Goal: Information Seeking & Learning: Learn about a topic

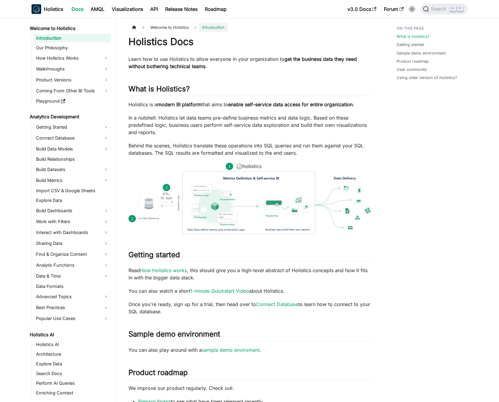
click at [220, 53] on div "Holistics Docs Learn how to use Holistics to allow everyone in your organizatio…" at bounding box center [250, 303] width 244 height 535
click at [223, 58] on p "Learn how to use Holistics to allow everyone in your organization to get the bu…" at bounding box center [250, 62] width 244 height 15
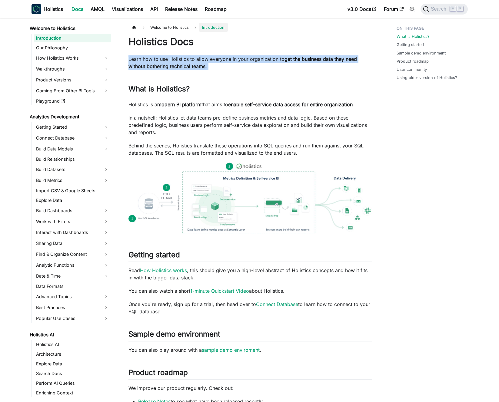
click at [223, 58] on p "Learn how to use Holistics to allow everyone in your organization to get the bu…" at bounding box center [250, 62] width 244 height 15
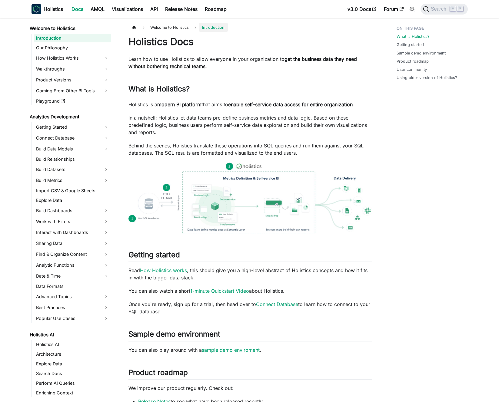
click at [227, 58] on p "Learn how to use Holistics to allow everyone in your organization to get the bu…" at bounding box center [250, 62] width 244 height 15
click at [341, 110] on div "Holistics Docs Learn how to use Holistics to allow everyone in your organizatio…" at bounding box center [250, 303] width 244 height 535
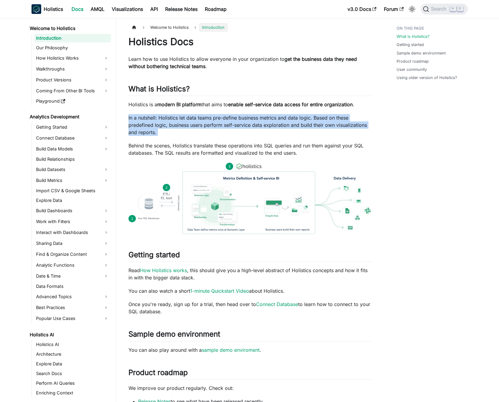
click at [341, 110] on div "Holistics Docs Learn how to use Holistics to allow everyone in your organizatio…" at bounding box center [250, 303] width 244 height 535
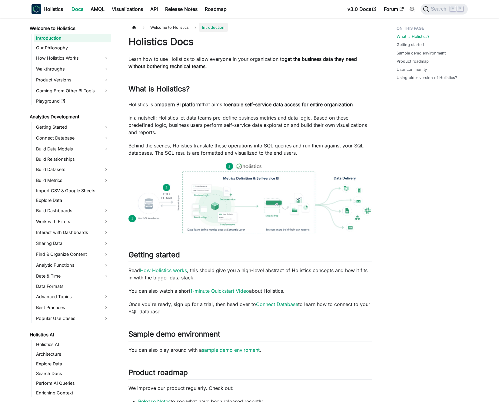
click at [328, 111] on div "Holistics Docs Learn how to use Holistics to allow everyone in your organizatio…" at bounding box center [250, 303] width 244 height 535
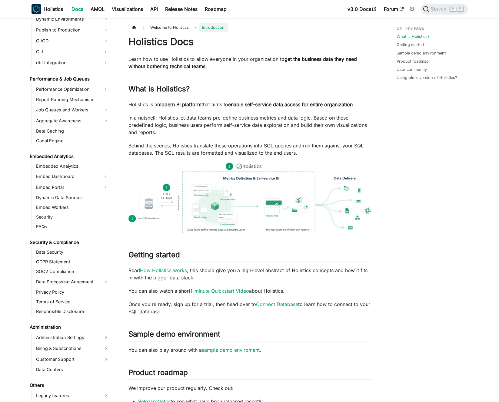
scroll to position [481, 0]
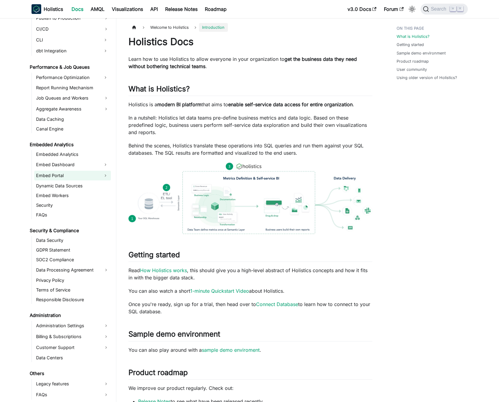
click at [66, 176] on link "Embed Portal" at bounding box center [67, 176] width 66 height 10
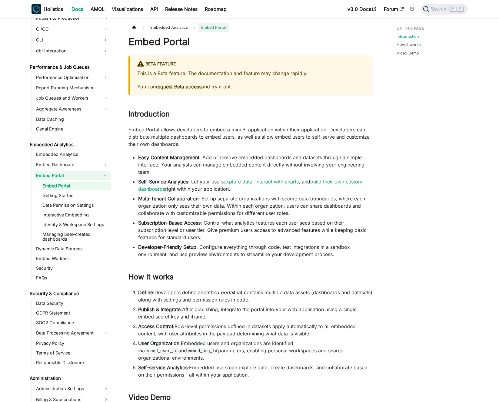
click at [67, 184] on link "Embed Portal" at bounding box center [76, 186] width 70 height 8
click at [177, 141] on p "Embed Portal allows developers to embed a mini BI application within their appl…" at bounding box center [250, 137] width 244 height 22
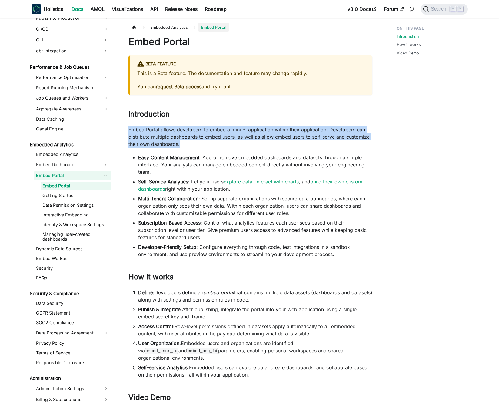
click at [177, 141] on p "Embed Portal allows developers to embed a mini BI application within their appl…" at bounding box center [250, 137] width 244 height 22
click at [190, 135] on p "Embed Portal allows developers to embed a mini BI application within their appl…" at bounding box center [250, 137] width 244 height 22
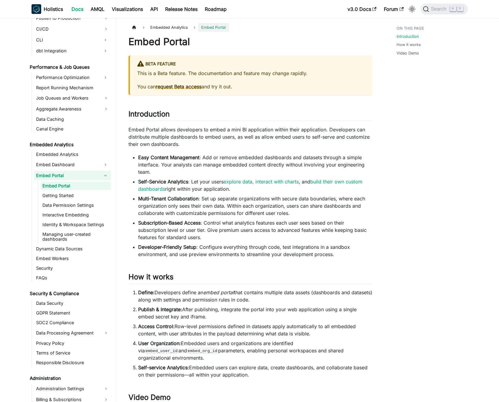
click at [190, 137] on p "Embed Portal allows developers to embed a mini BI application within their appl…" at bounding box center [250, 137] width 244 height 22
click at [193, 137] on p "Embed Portal allows developers to embed a mini BI application within their appl…" at bounding box center [250, 137] width 244 height 22
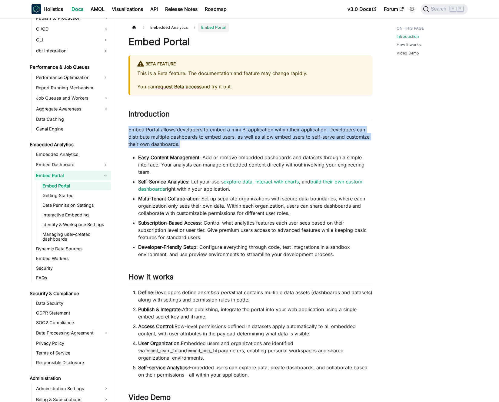
click at [193, 137] on p "Embed Portal allows developers to embed a mini BI application within their appl…" at bounding box center [250, 137] width 244 height 22
click at [189, 137] on p "Embed Portal allows developers to embed a mini BI application within their appl…" at bounding box center [250, 137] width 244 height 22
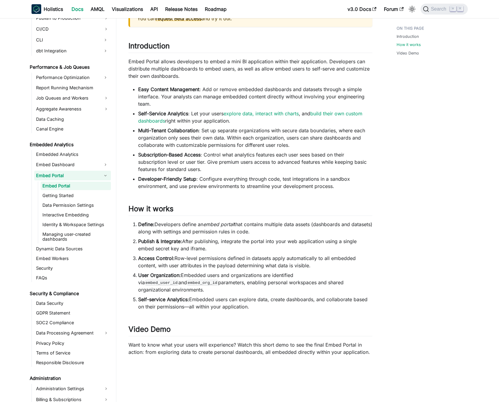
scroll to position [94, 0]
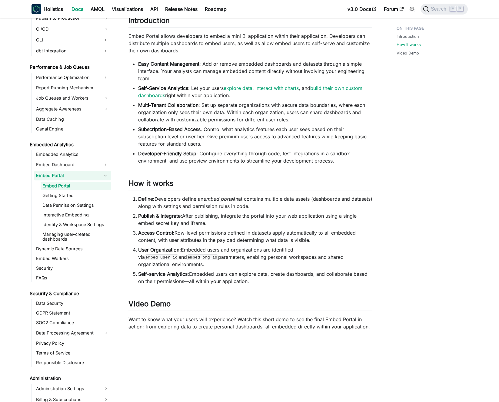
click at [188, 207] on li "Define: Developers define an embed portal that contains multiple data assets (d…" at bounding box center [255, 202] width 234 height 15
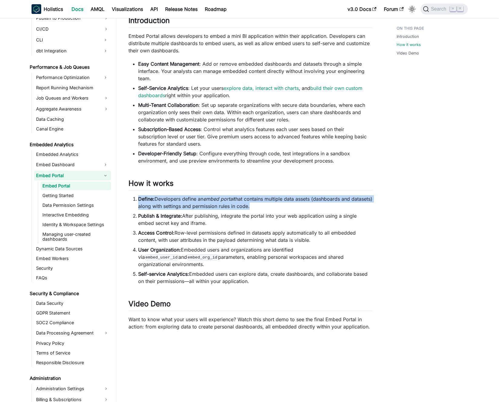
click at [188, 207] on li "Define: Developers define an embed portal that contains multiple data assets (d…" at bounding box center [255, 202] width 234 height 15
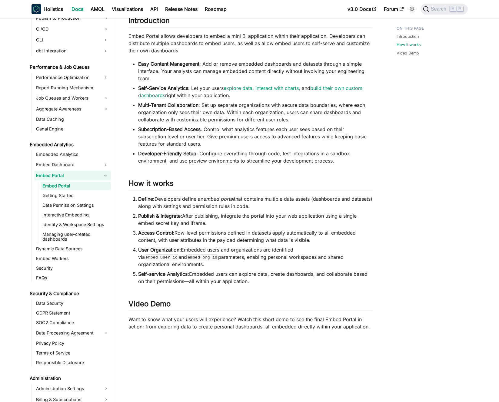
click at [197, 202] on li "Define: Developers define an embed portal that contains multiple data assets (d…" at bounding box center [255, 202] width 234 height 15
click at [86, 213] on link "Interactive Embedding" at bounding box center [76, 215] width 70 height 8
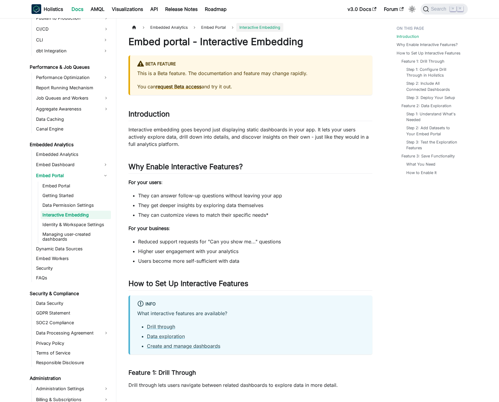
click at [206, 198] on li "They can answer follow-up questions without leaving your app" at bounding box center [255, 195] width 234 height 7
click at [212, 198] on li "They can answer follow-up questions without leaving your app" at bounding box center [255, 195] width 234 height 7
click at [192, 138] on p "Interactive embedding goes beyond just displaying static dashboards in your app…" at bounding box center [250, 137] width 244 height 22
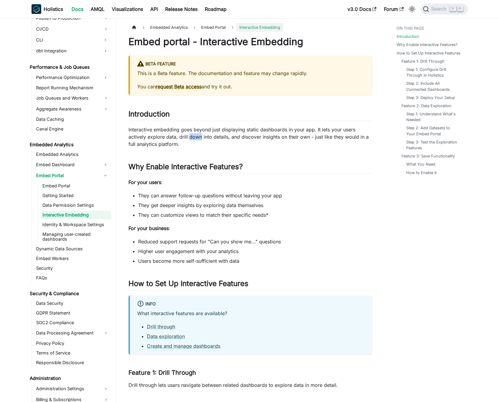
click at [192, 138] on p "Interactive embedding goes beyond just displaying static dashboards in your app…" at bounding box center [250, 137] width 244 height 22
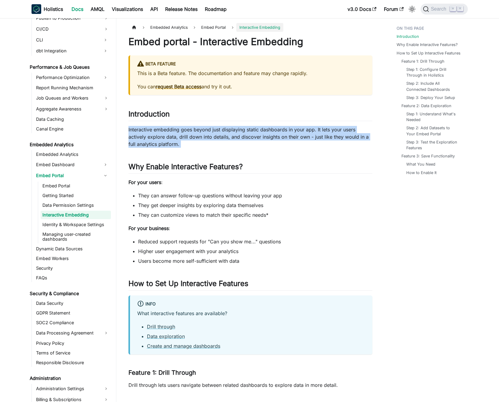
click at [192, 138] on p "Interactive embedding goes beyond just displaying static dashboards in your app…" at bounding box center [250, 137] width 244 height 22
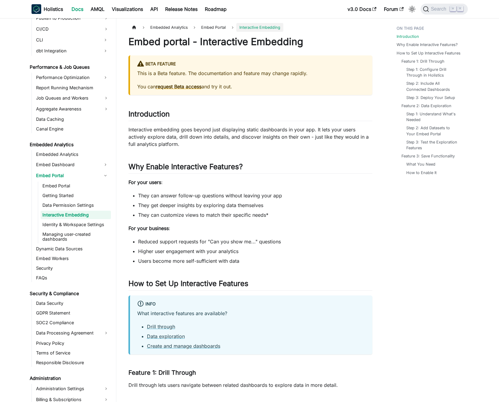
click at [187, 137] on p "Interactive embedding goes beyond just displaying static dashboards in your app…" at bounding box center [250, 137] width 244 height 22
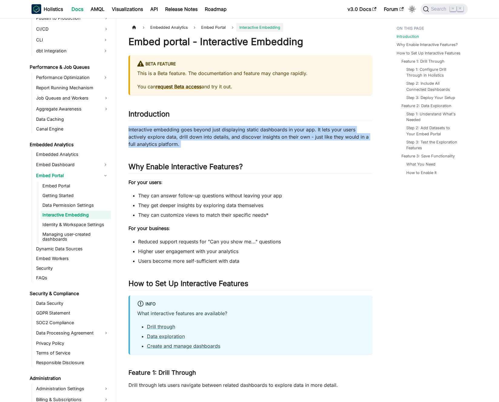
click at [187, 137] on p "Interactive embedding goes beyond just displaying static dashboards in your app…" at bounding box center [250, 137] width 244 height 22
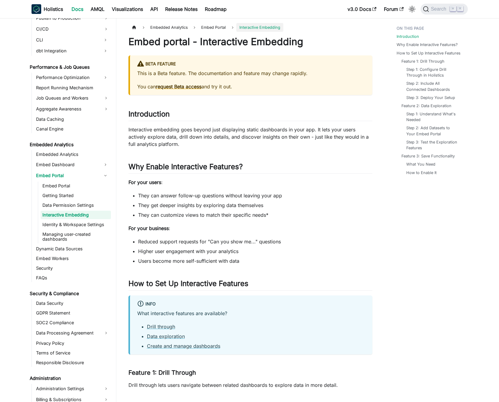
click at [193, 136] on p "Interactive embedding goes beyond just displaying static dashboards in your app…" at bounding box center [250, 137] width 244 height 22
click at [188, 196] on li "They can answer follow-up questions without leaving your app" at bounding box center [255, 195] width 234 height 7
click at [183, 195] on li "They can answer follow-up questions without leaving your app" at bounding box center [255, 195] width 234 height 7
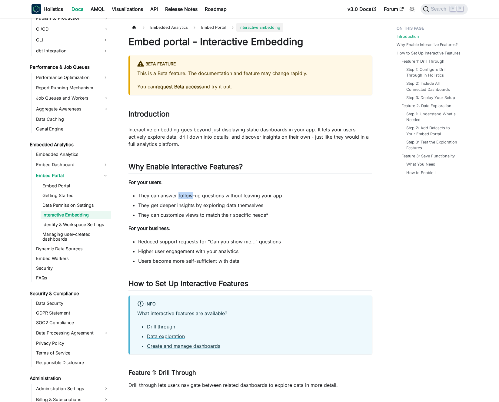
click at [183, 195] on li "They can answer follow-up questions without leaving your app" at bounding box center [255, 195] width 234 height 7
click at [181, 195] on li "They can answer follow-up questions without leaving your app" at bounding box center [255, 195] width 234 height 7
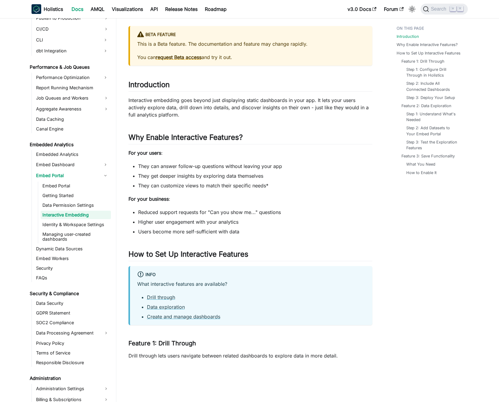
scroll to position [82, 0]
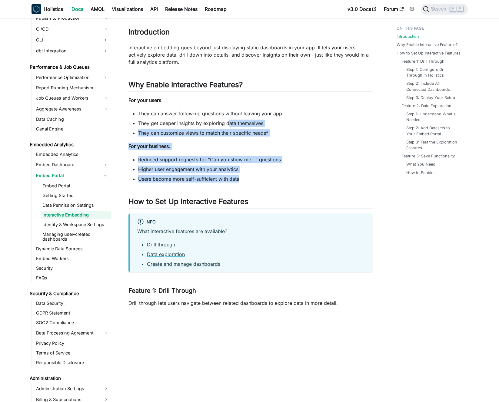
drag, startPoint x: 245, startPoint y: 166, endPoint x: 228, endPoint y: 125, distance: 44.4
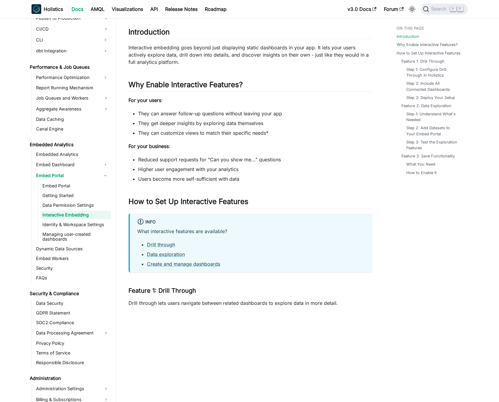
click at [227, 124] on li "They get deeper insights by exploring data themselves" at bounding box center [255, 123] width 234 height 7
click at [224, 122] on li "They get deeper insights by exploring data themselves" at bounding box center [255, 123] width 234 height 7
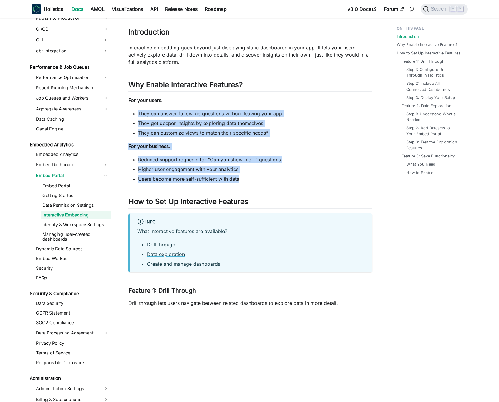
drag, startPoint x: 254, startPoint y: 181, endPoint x: 247, endPoint y: 107, distance: 74.0
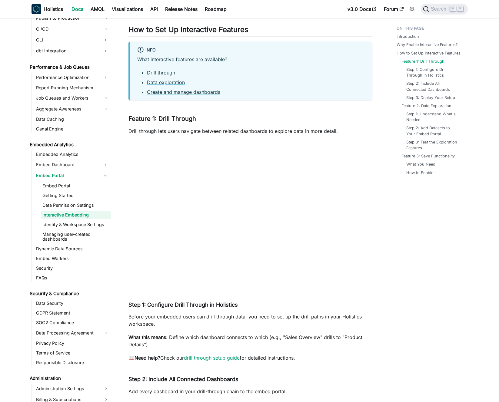
scroll to position [292, 0]
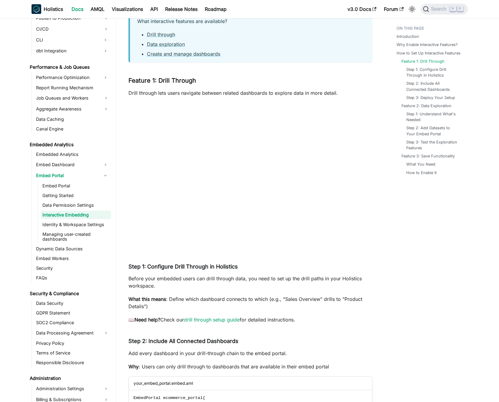
click at [230, 94] on p "Drill through lets users navigate between related dashboards to explore data in…" at bounding box center [250, 92] width 244 height 7
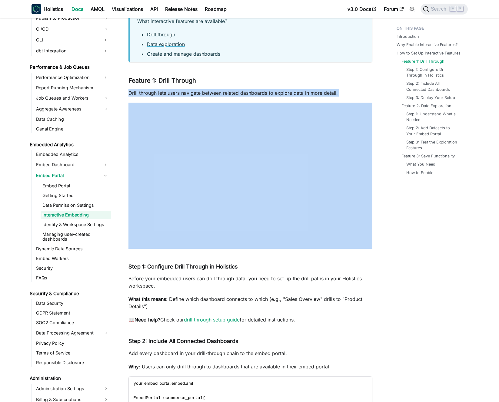
click at [230, 94] on p "Drill through lets users navigate between related dashboards to explore data in…" at bounding box center [250, 92] width 244 height 7
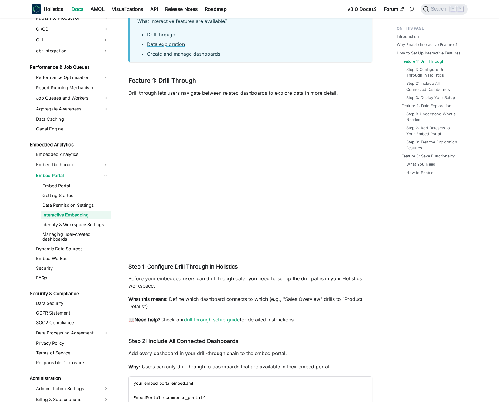
click at [225, 93] on p "Drill through lets users navigate between related dashboards to explore data in…" at bounding box center [250, 92] width 244 height 7
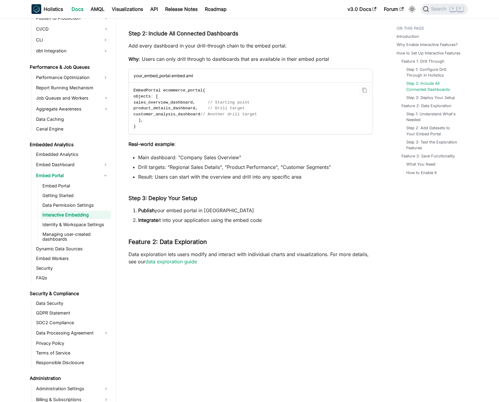
scroll to position [605, 0]
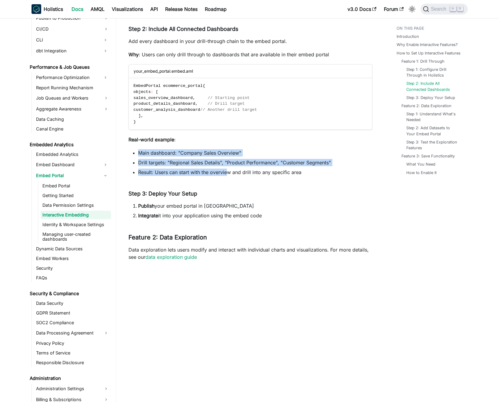
drag, startPoint x: 227, startPoint y: 152, endPoint x: 226, endPoint y: 145, distance: 6.7
click at [226, 145] on div "Embed portal - Interactive Embedding BETA FEATURE This is a Beta feature. The d…" at bounding box center [250, 142] width 244 height 1422
drag, startPoint x: 226, startPoint y: 145, endPoint x: 229, endPoint y: 176, distance: 31.0
click at [229, 176] on div "Embed portal - Interactive Embedding BETA FEATURE This is a Beta feature. The d…" at bounding box center [250, 142] width 244 height 1422
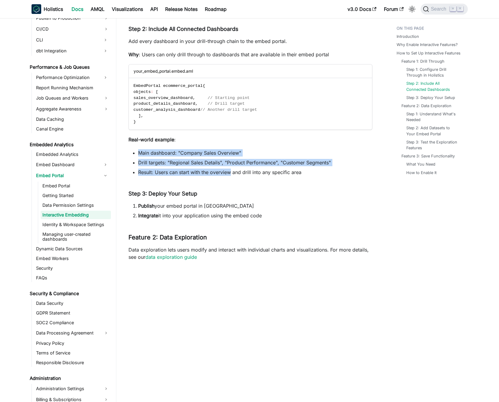
click at [229, 176] on li "Result: Users can start with the overview and drill into any specific area" at bounding box center [255, 172] width 234 height 7
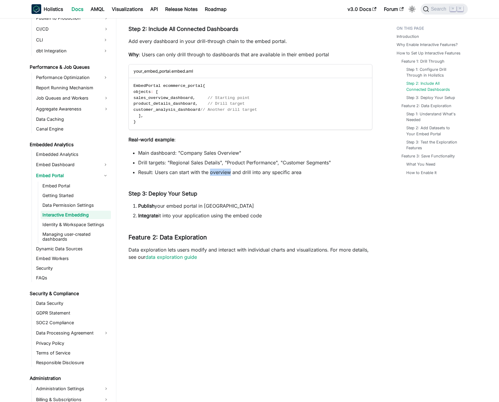
click at [229, 176] on li "Result: Users can start with the overview and drill into any specific area" at bounding box center [255, 172] width 234 height 7
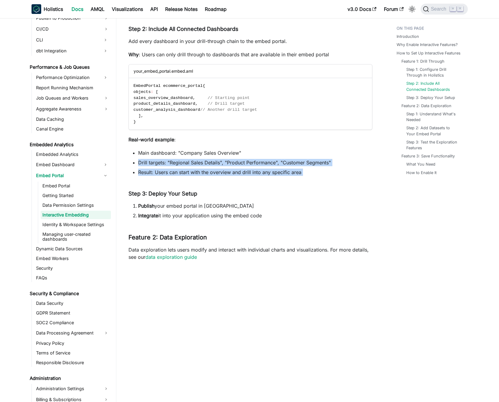
drag, startPoint x: 229, startPoint y: 176, endPoint x: 221, endPoint y: 155, distance: 21.9
click at [221, 156] on ul "Main dashboard: "Company Sales Overview" Drill targets: "Regional Sales Details…" at bounding box center [250, 162] width 244 height 27
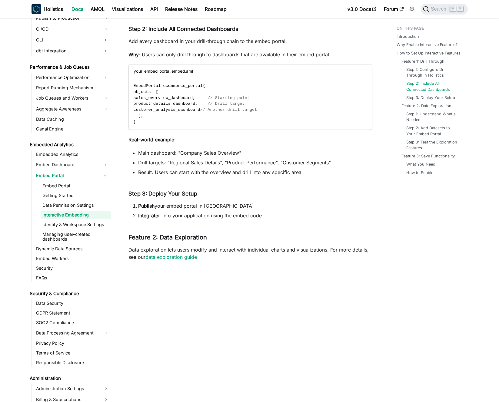
click at [221, 155] on li "Main dashboard: "Company Sales Overview"" at bounding box center [255, 152] width 234 height 7
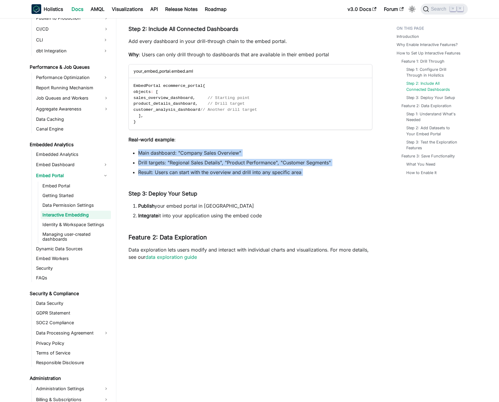
drag, startPoint x: 221, startPoint y: 155, endPoint x: 226, endPoint y: 177, distance: 22.0
click at [226, 177] on div "Embed portal - Interactive Embedding BETA FEATURE This is a Beta feature. The d…" at bounding box center [250, 142] width 244 height 1422
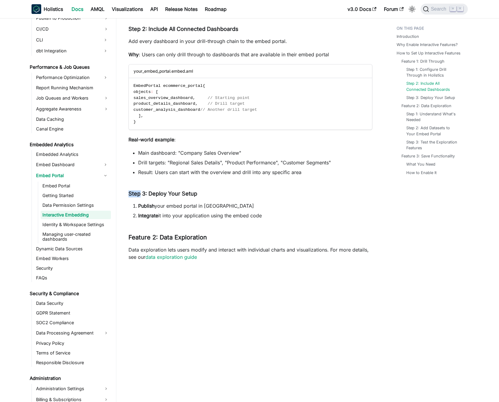
click at [226, 177] on div "Embed portal - Interactive Embedding BETA FEATURE This is a Beta feature. The d…" at bounding box center [250, 142] width 244 height 1422
click at [224, 172] on li "Result: Users can start with the overview and drill into any specific area" at bounding box center [255, 172] width 234 height 7
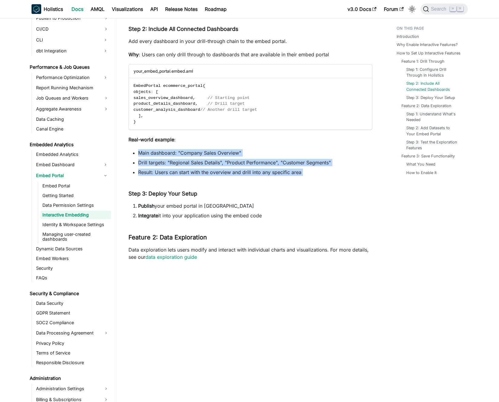
drag, startPoint x: 224, startPoint y: 172, endPoint x: 221, endPoint y: 150, distance: 22.6
click at [221, 151] on ul "Main dashboard: "Company Sales Overview" Drill targets: "Regional Sales Details…" at bounding box center [250, 162] width 244 height 27
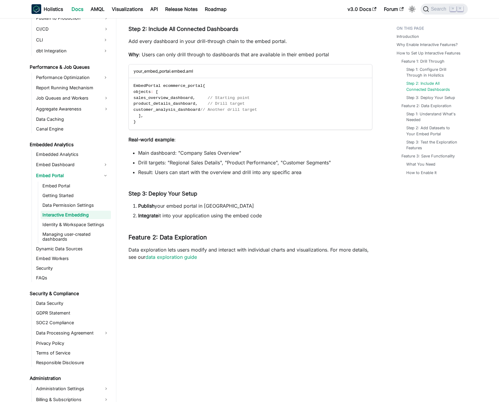
click at [221, 150] on li "Main dashboard: "Company Sales Overview"" at bounding box center [255, 152] width 234 height 7
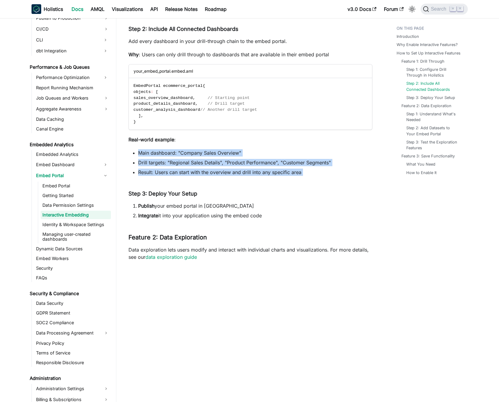
drag, startPoint x: 221, startPoint y: 150, endPoint x: 220, endPoint y: 171, distance: 21.8
click at [220, 171] on ul "Main dashboard: "Company Sales Overview" Drill targets: "Regional Sales Details…" at bounding box center [250, 162] width 244 height 27
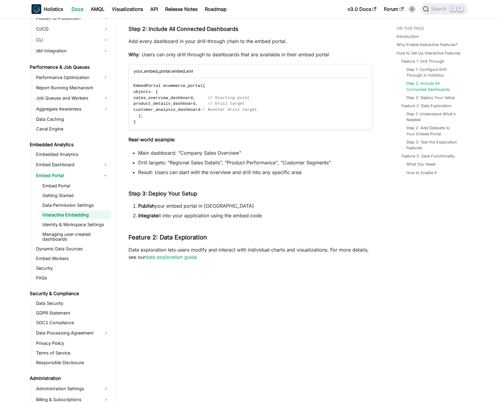
click at [220, 171] on li "Result: Users can start with the overview and drill into any specific area" at bounding box center [255, 172] width 234 height 7
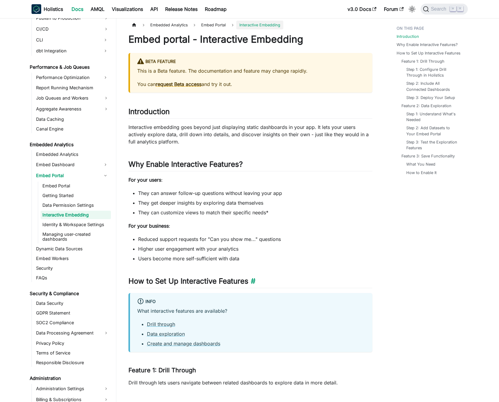
scroll to position [0, 0]
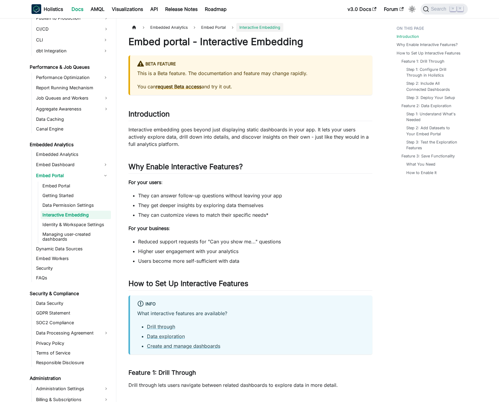
click at [201, 75] on p "This is a Beta feature. The documentation and feature may change rapidly." at bounding box center [251, 73] width 228 height 7
click at [198, 74] on p "This is a Beta feature. The documentation and feature may change rapidly." at bounding box center [251, 73] width 228 height 7
click at [223, 86] on p "You can request Beta access and try it out." at bounding box center [251, 86] width 228 height 7
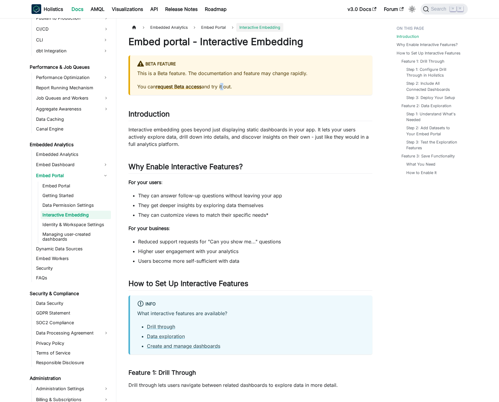
click at [223, 86] on p "You can request Beta access and try it out." at bounding box center [251, 86] width 228 height 7
click at [226, 76] on p "This is a Beta feature. The documentation and feature may change rapidly." at bounding box center [251, 73] width 228 height 7
click at [226, 75] on p "This is a Beta feature. The documentation and feature may change rapidly." at bounding box center [251, 73] width 228 height 7
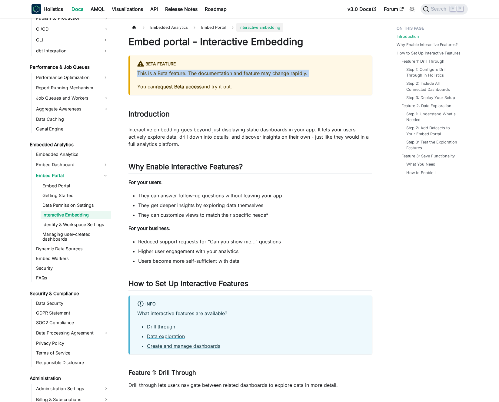
click at [222, 74] on p "This is a Beta feature. The documentation and feature may change rapidly." at bounding box center [251, 73] width 228 height 7
click at [217, 72] on p "This is a Beta feature. The documentation and feature may change rapidly." at bounding box center [251, 73] width 228 height 7
click at [210, 39] on h1 "Embed portal - Interactive Embedding" at bounding box center [250, 42] width 244 height 12
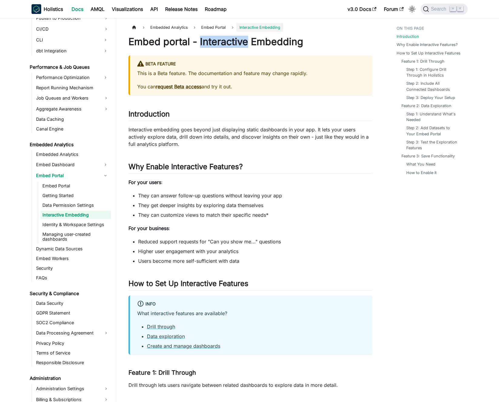
click at [210, 39] on h1 "Embed portal - Interactive Embedding" at bounding box center [250, 42] width 244 height 12
click at [206, 39] on h1 "Embed portal - Interactive Embedding" at bounding box center [250, 42] width 244 height 12
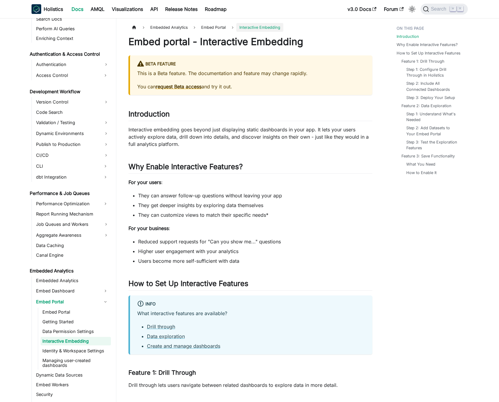
scroll to position [397, 0]
